Goal: Check status: Check status

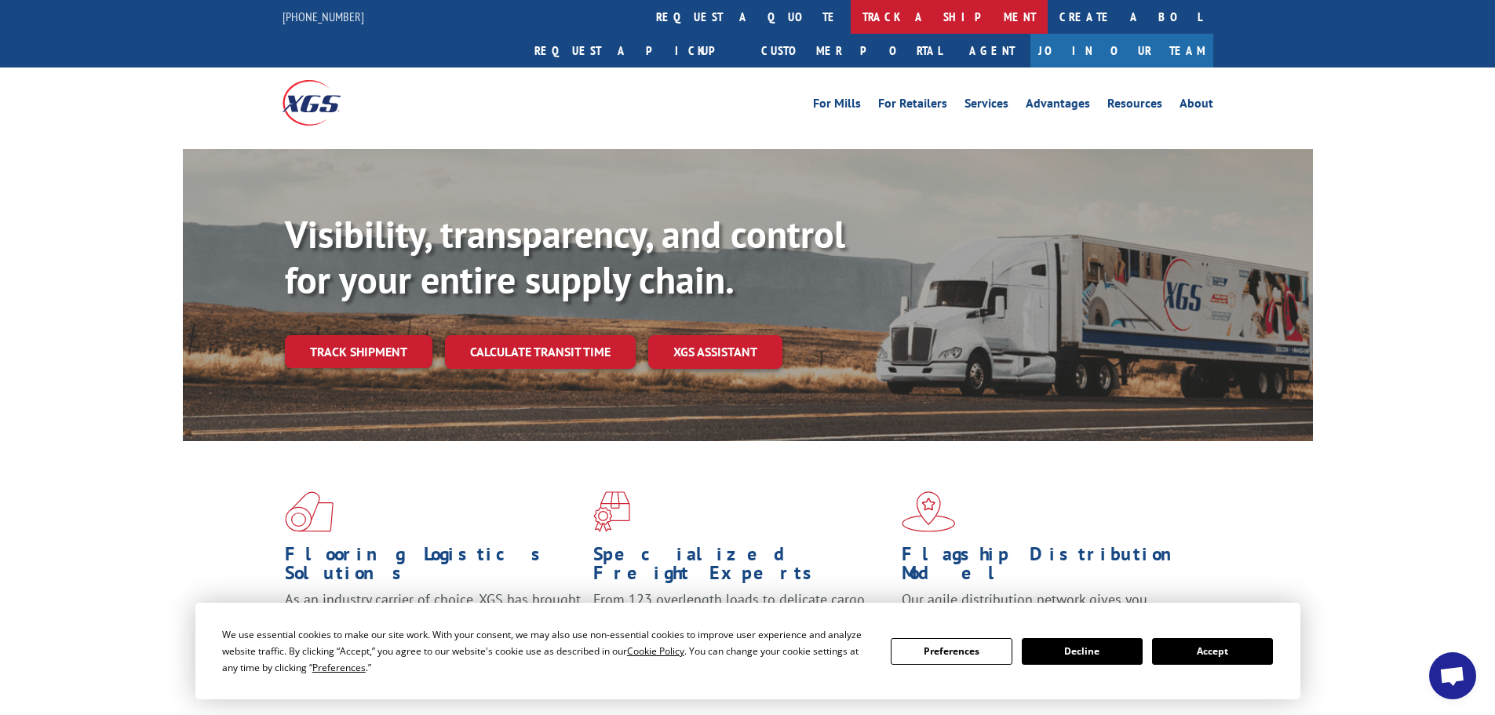
click at [851, 24] on link "track a shipment" at bounding box center [949, 17] width 197 height 34
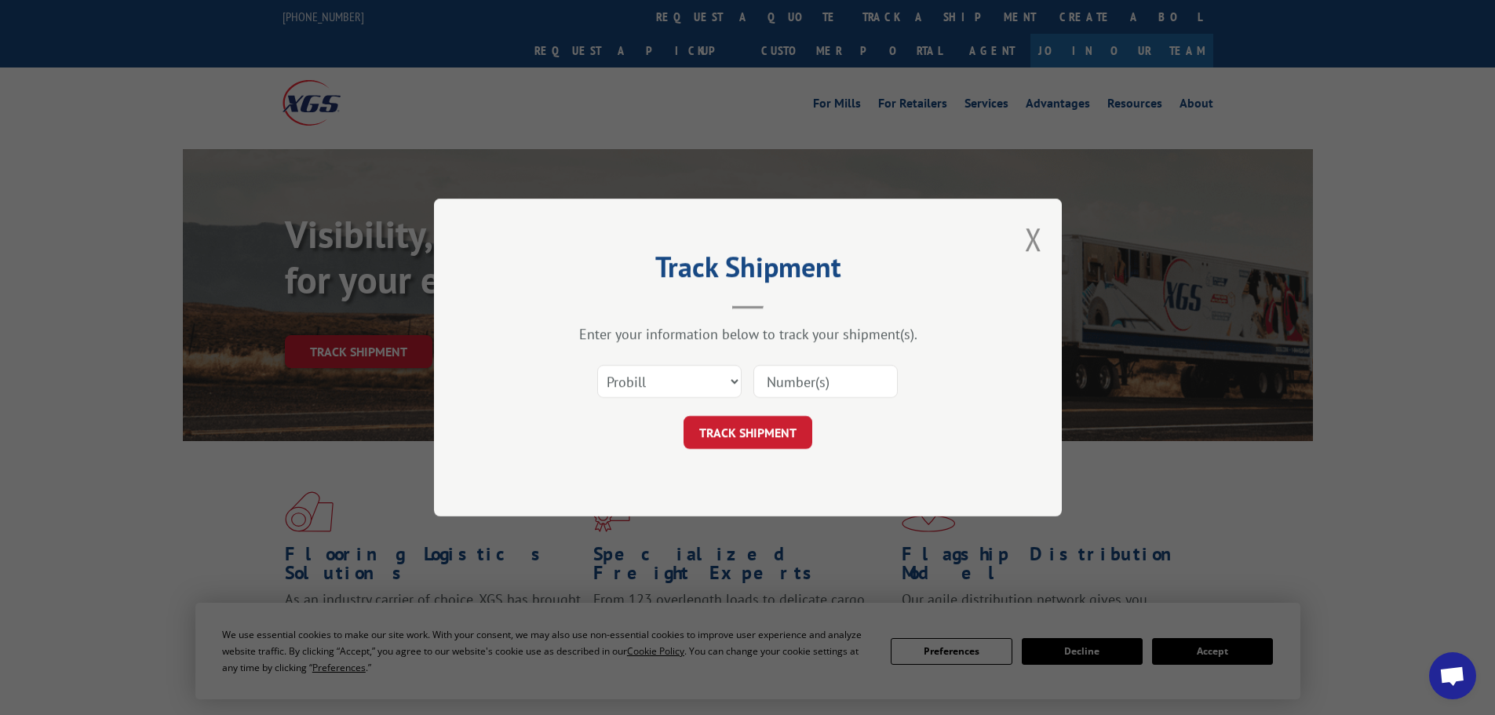
click at [789, 381] on input at bounding box center [825, 381] width 144 height 33
paste input "17450581"
type input "17450581"
click at [781, 427] on button "TRACK SHIPMENT" at bounding box center [748, 432] width 129 height 33
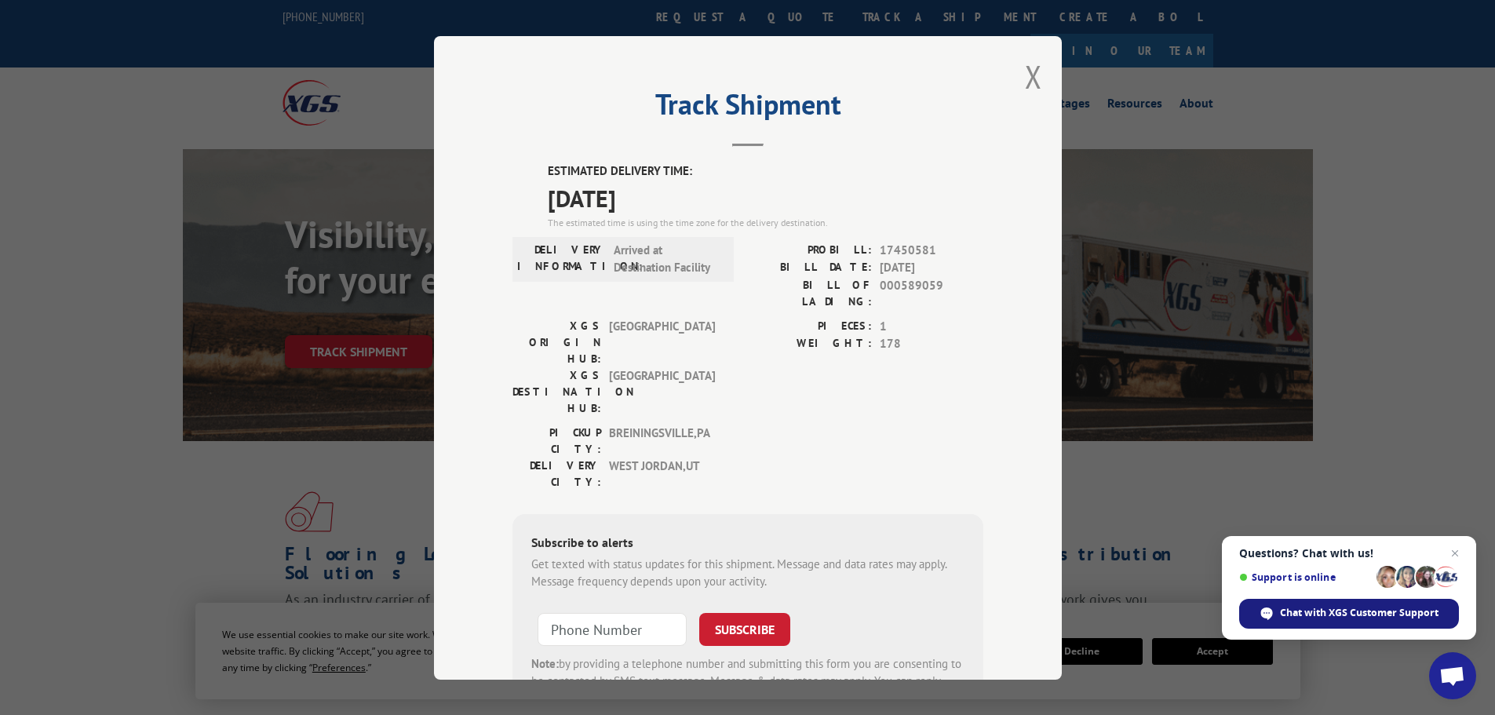
click at [1314, 614] on span "Chat with XGS Customer Support" at bounding box center [1359, 613] width 159 height 14
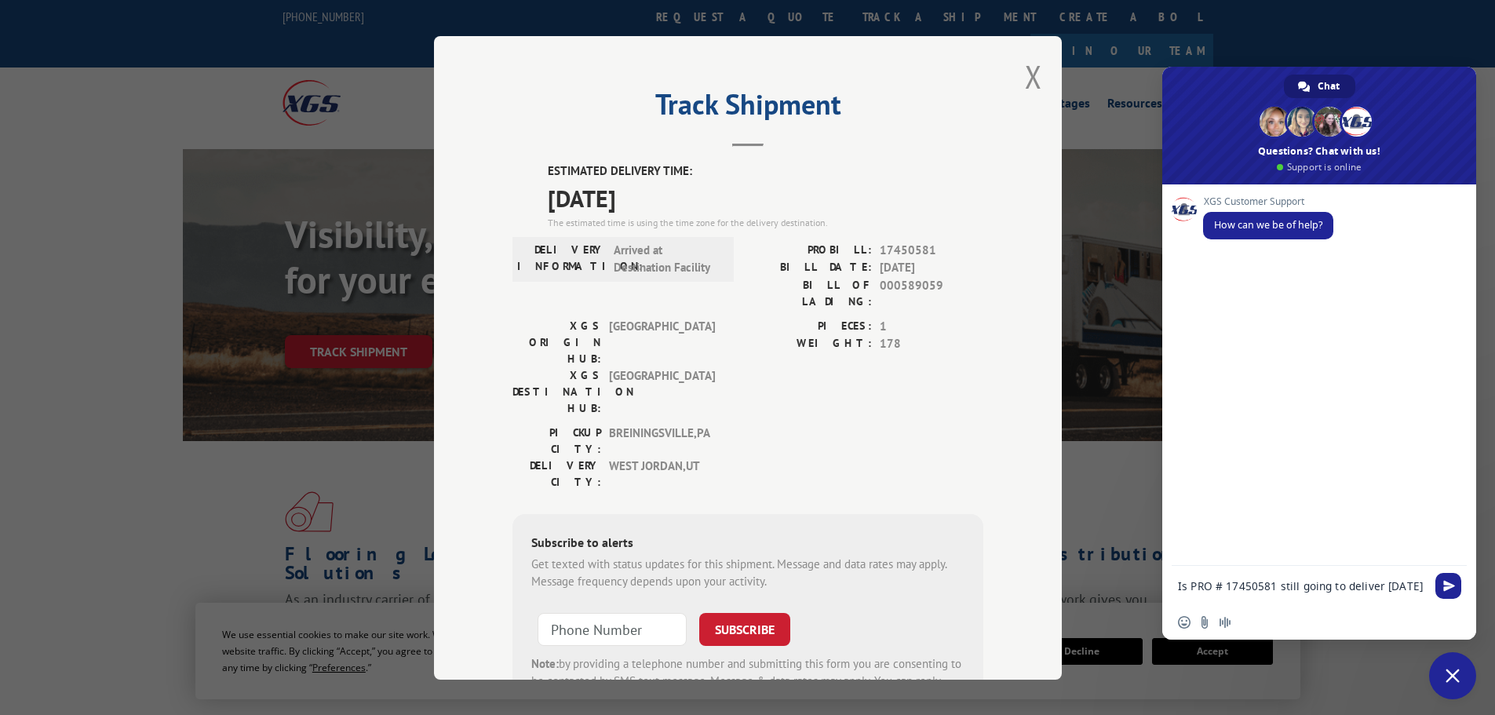
type textarea "Is PRO # 17450581 still going to deliver [DATE]?"
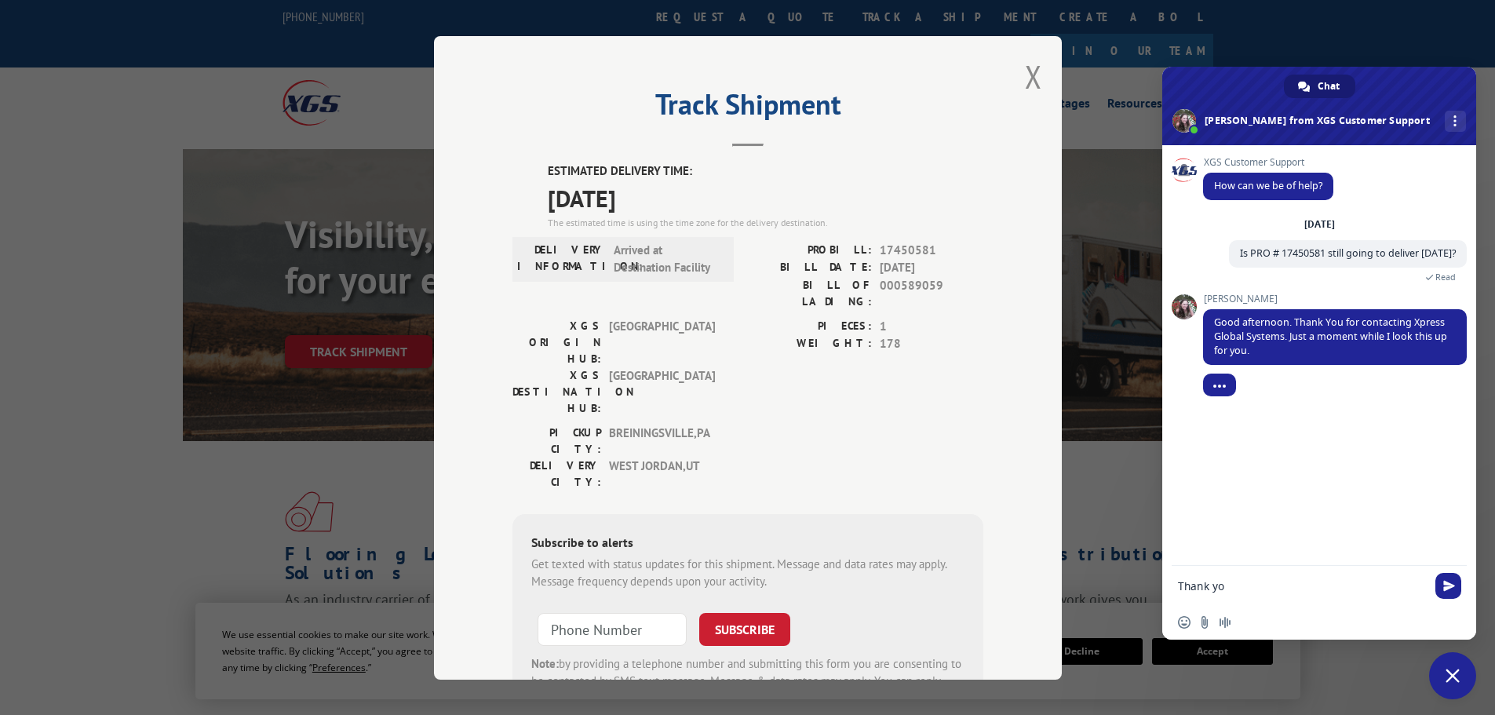
type textarea "Thank you"
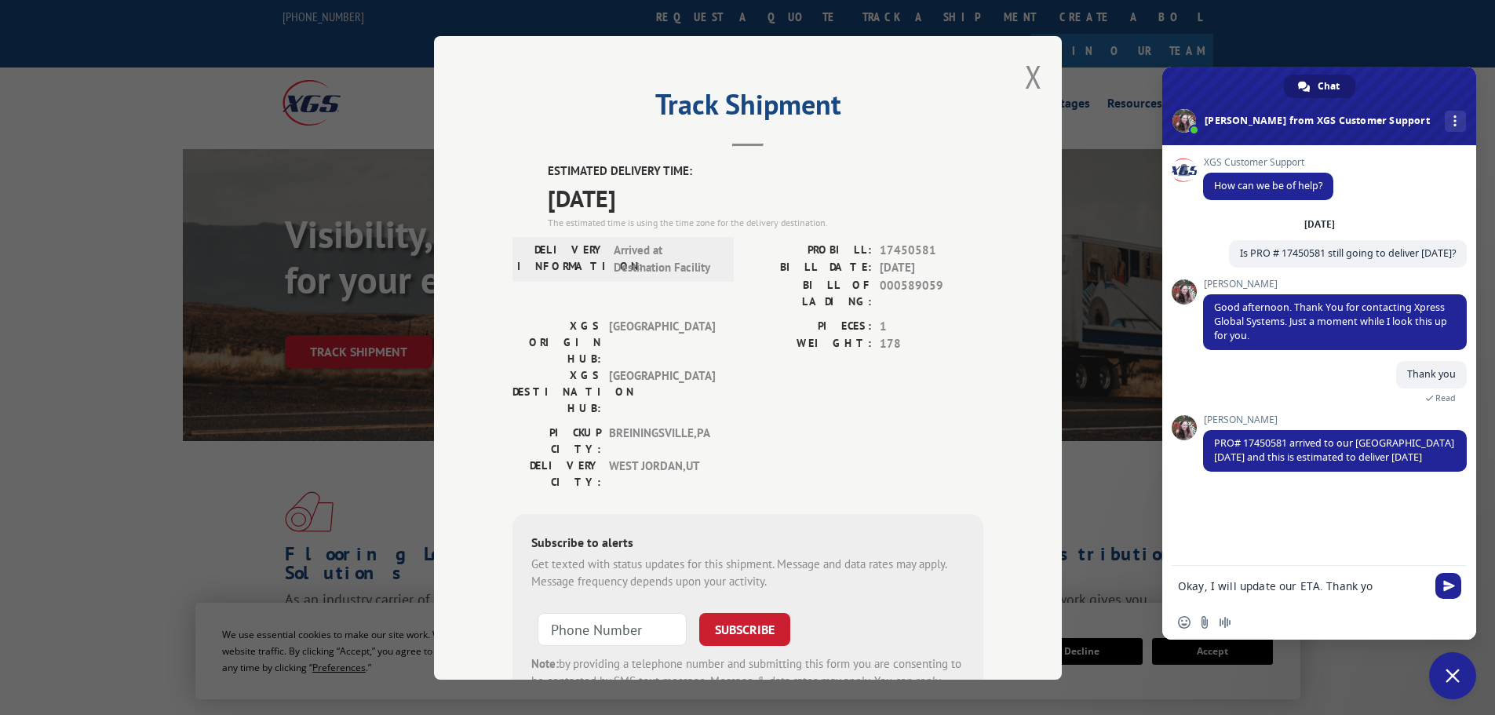
type textarea "Okay, I will update our ETA. Thank you"
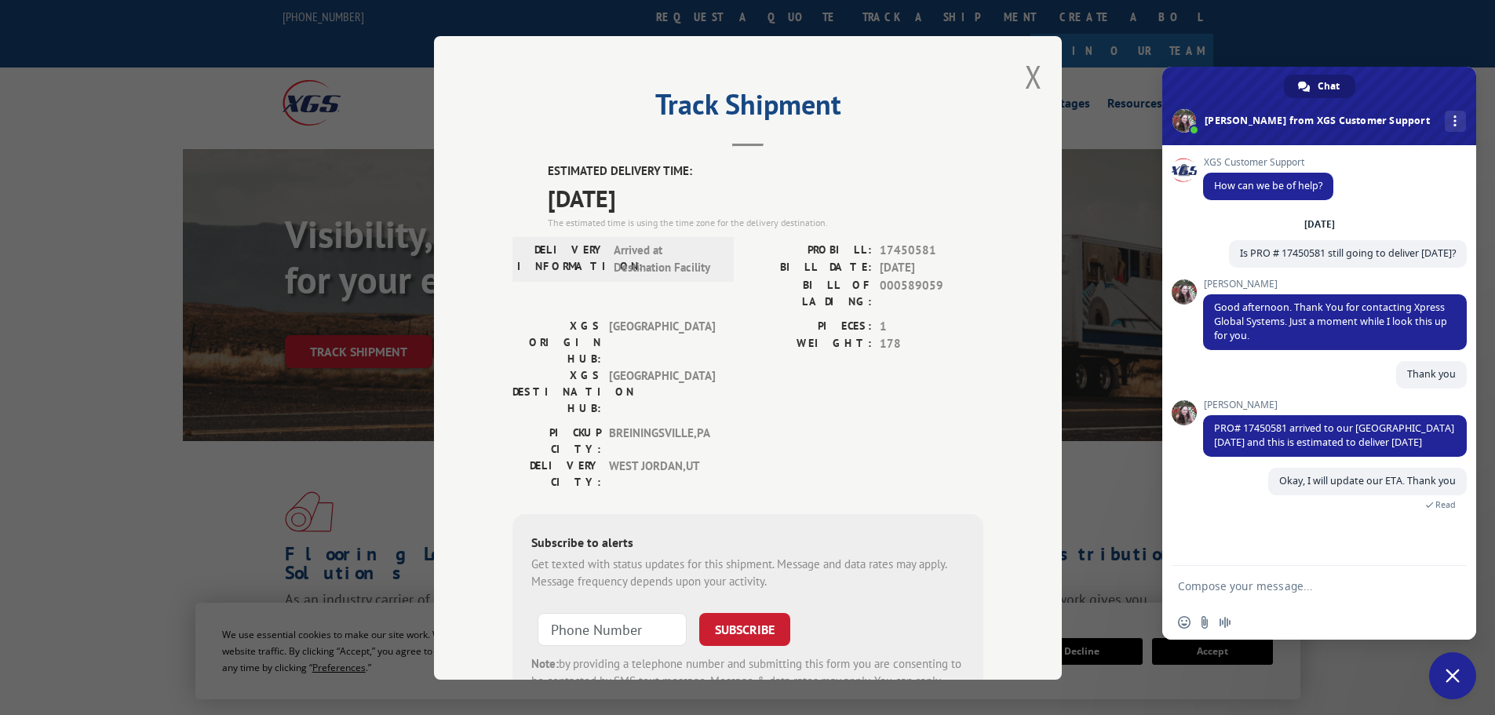
click at [1454, 676] on span "Close chat" at bounding box center [1453, 676] width 14 height 14
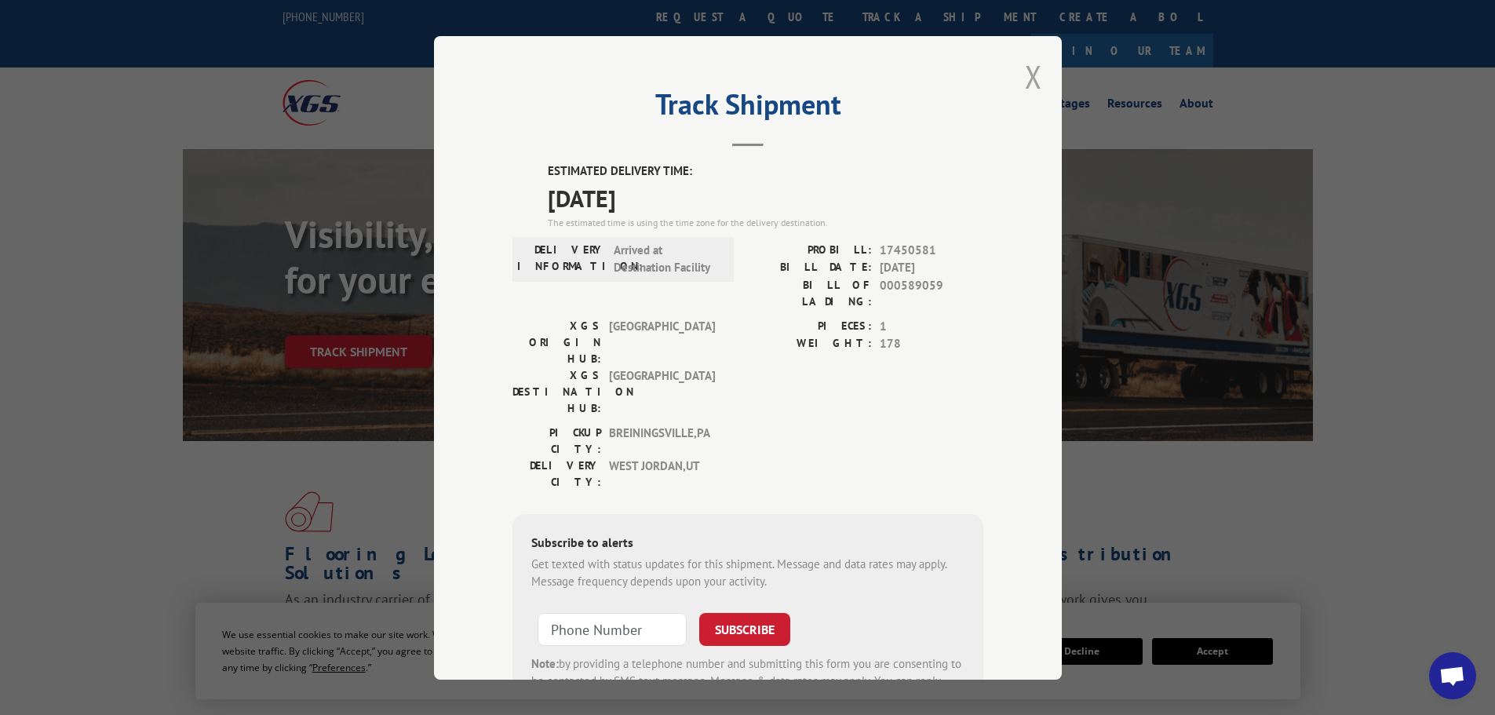
click at [1025, 92] on button "Close modal" at bounding box center [1033, 77] width 17 height 42
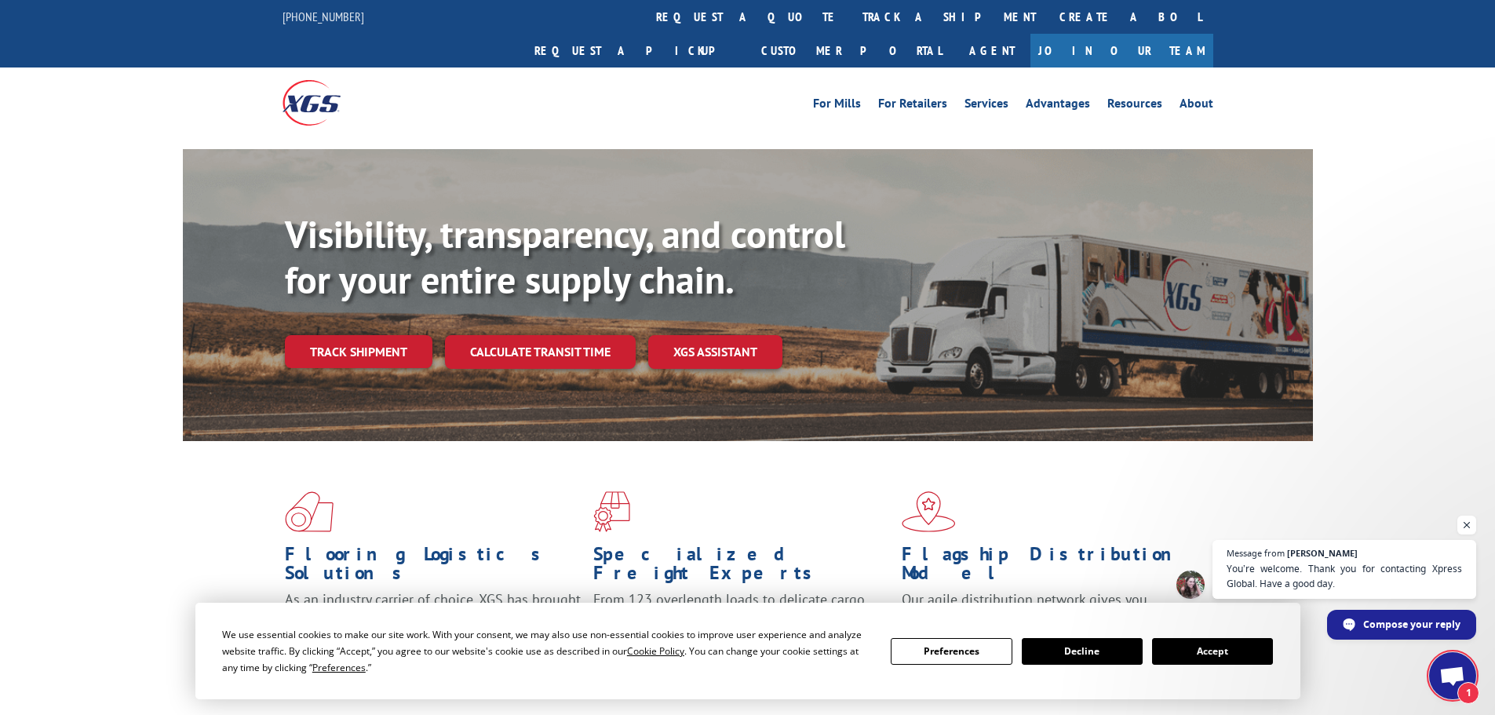
scroll to position [75, 0]
click at [1461, 696] on span "1" at bounding box center [1468, 693] width 22 height 22
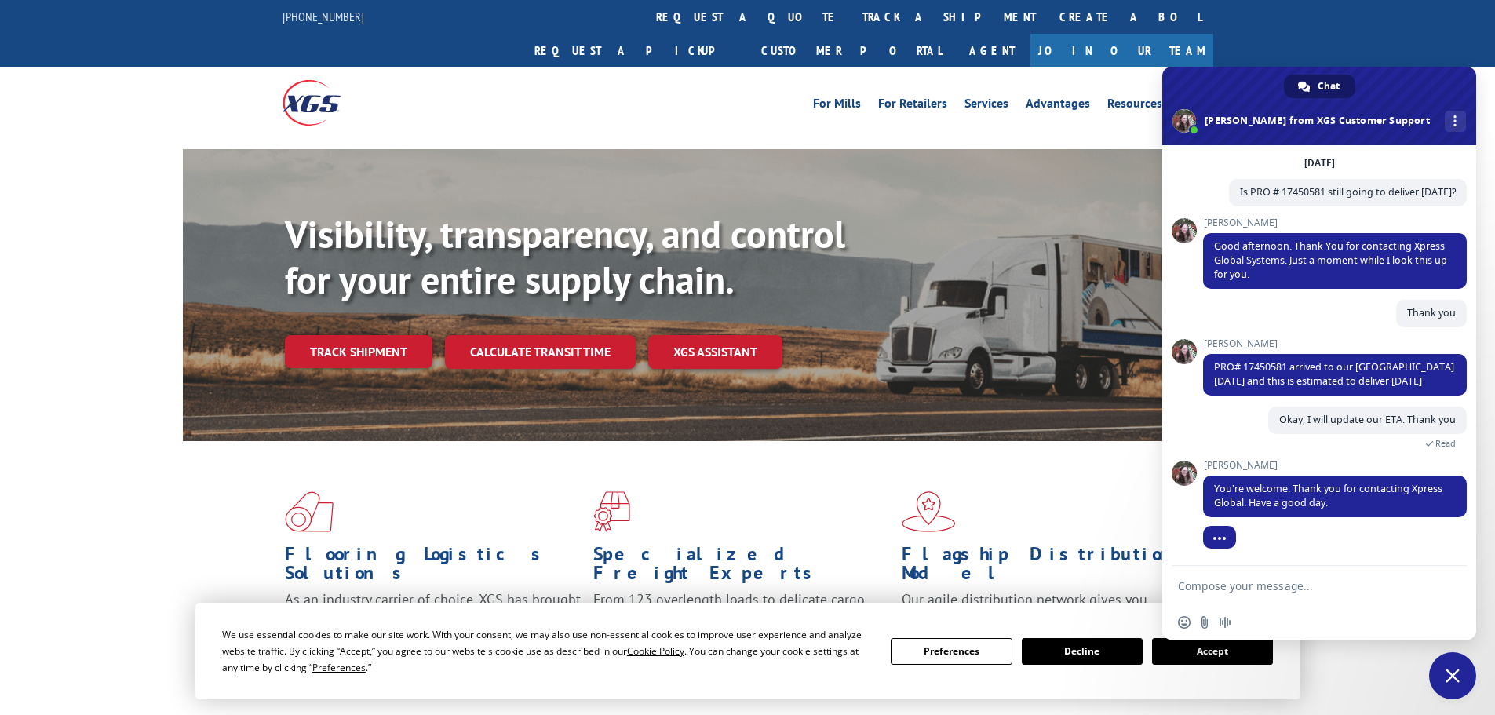
click at [1330, 87] on span "Chat" at bounding box center [1329, 87] width 22 height 24
click at [1439, 676] on span "Close chat" at bounding box center [1452, 675] width 47 height 47
